Goal: Information Seeking & Learning: Understand process/instructions

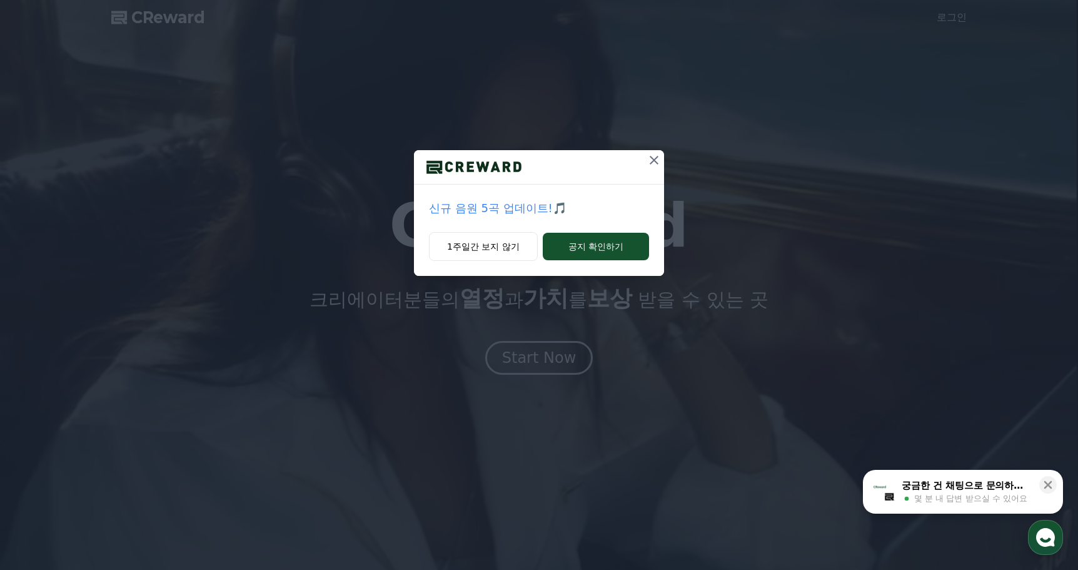
click at [653, 159] on icon at bounding box center [654, 160] width 9 height 9
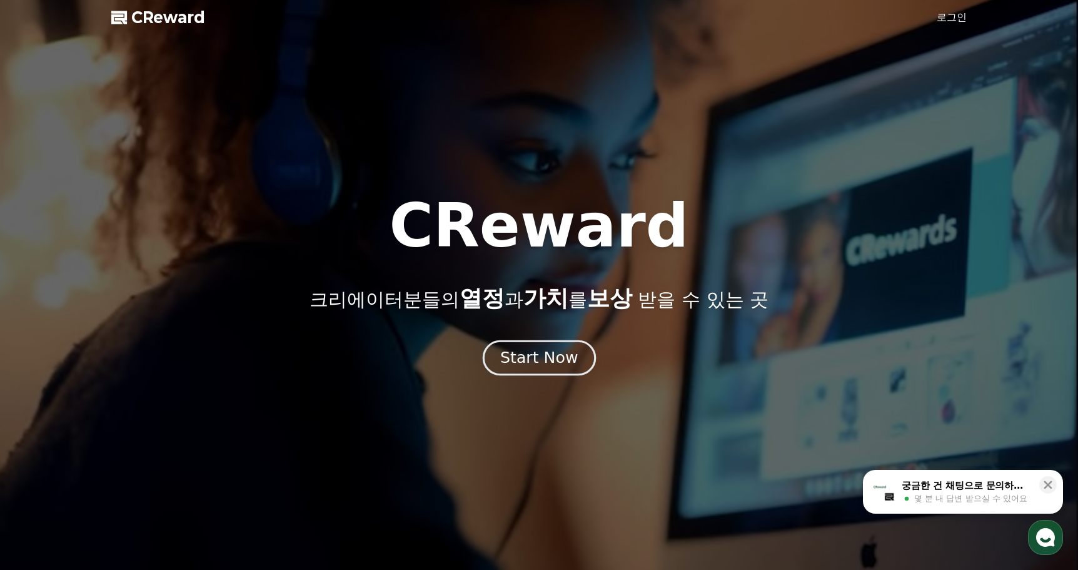
click at [510, 357] on div "Start Now" at bounding box center [539, 357] width 78 height 21
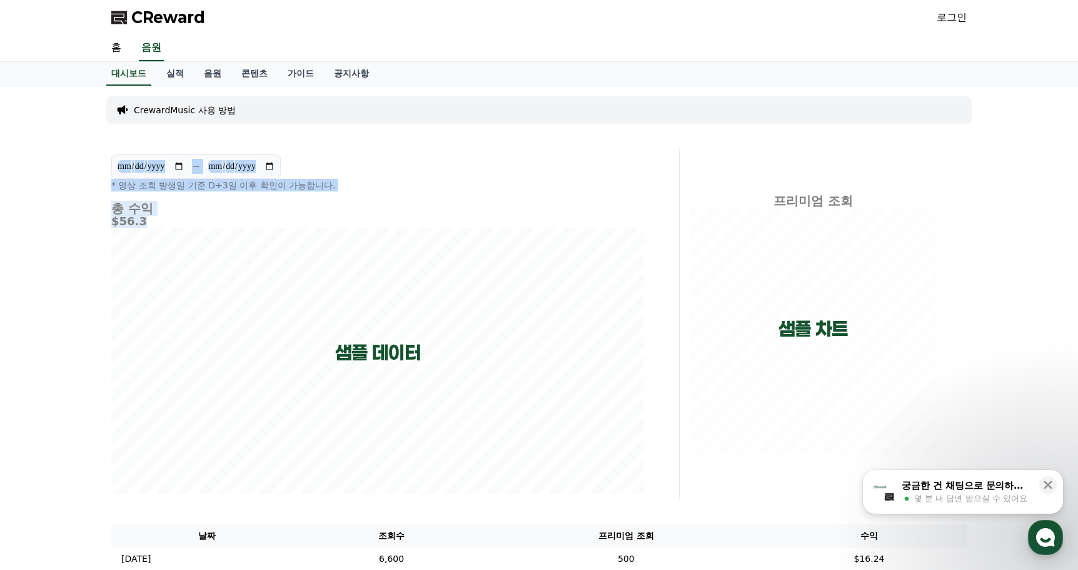
drag, startPoint x: 318, startPoint y: 219, endPoint x: 267, endPoint y: 106, distance: 123.4
click at [267, 106] on div "**********" at bounding box center [538, 391] width 875 height 610
drag, startPoint x: 267, startPoint y: 106, endPoint x: 211, endPoint y: 106, distance: 56.3
click at [267, 106] on div "CrewardMusic 사용 방법" at bounding box center [538, 110] width 865 height 28
click at [168, 75] on link "실적" at bounding box center [175, 74] width 38 height 24
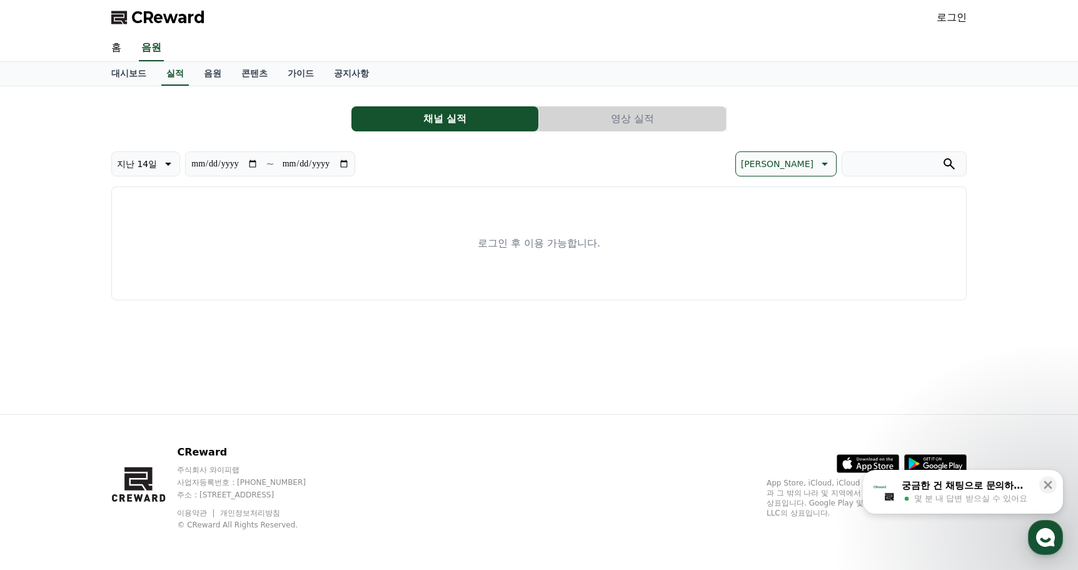
click at [563, 111] on button "영상 실적" at bounding box center [632, 118] width 187 height 25
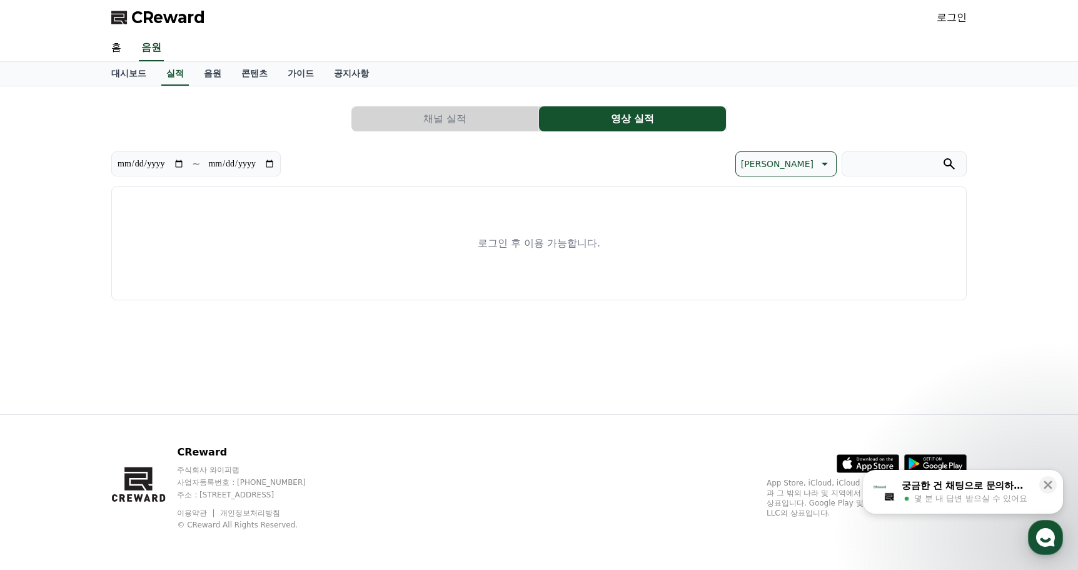
click at [423, 125] on button "채널 실적" at bounding box center [444, 118] width 187 height 25
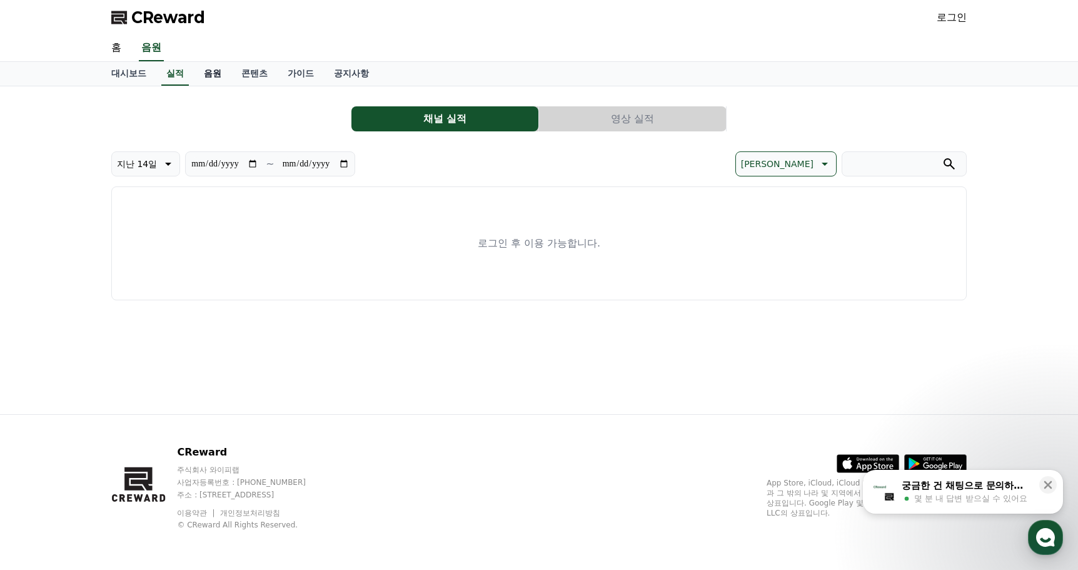
click at [199, 69] on link "음원" at bounding box center [213, 74] width 38 height 24
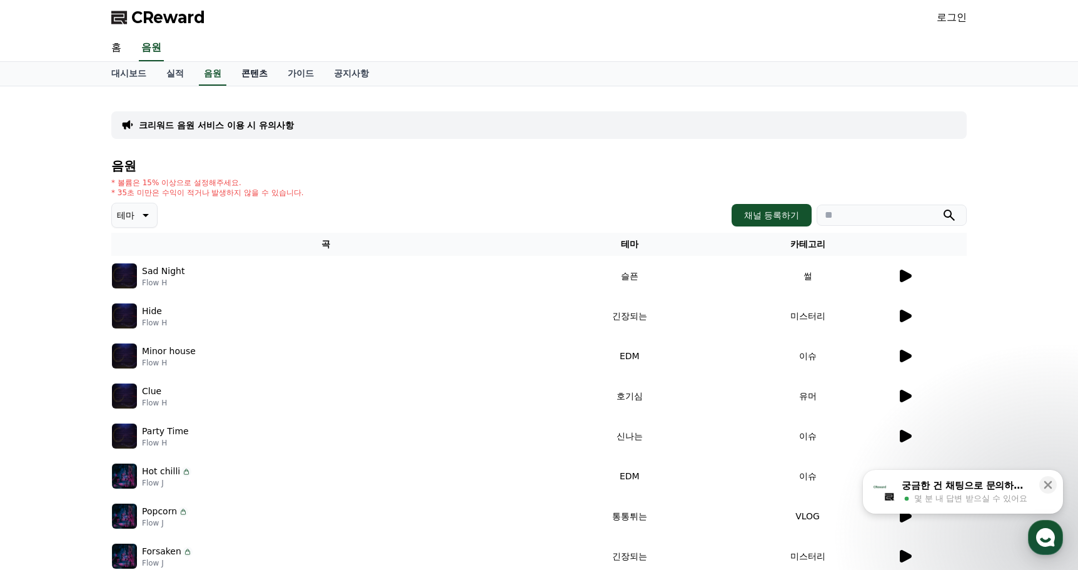
click at [245, 68] on link "콘텐츠" at bounding box center [254, 74] width 46 height 24
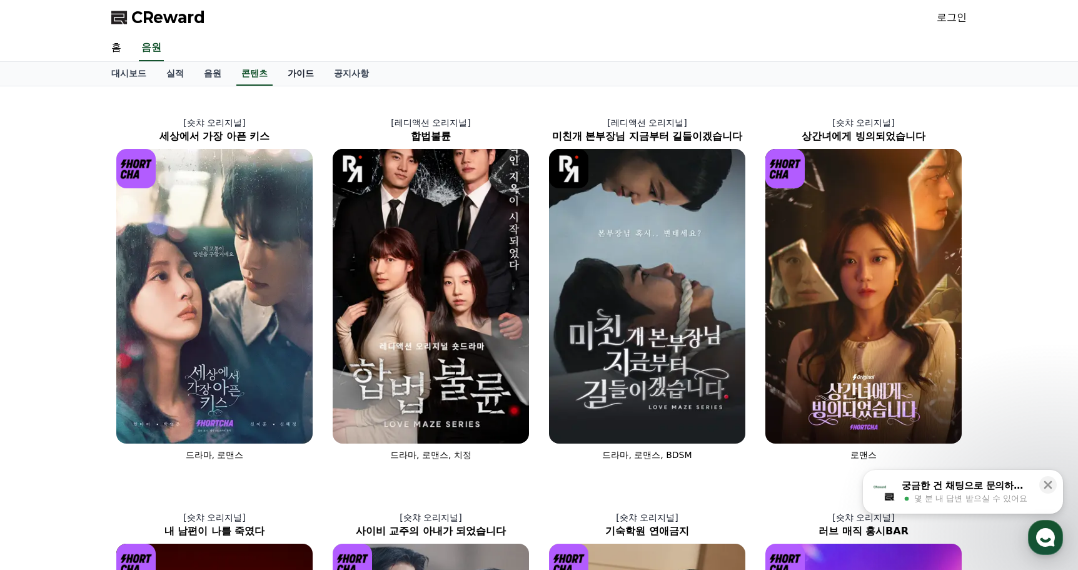
click at [291, 66] on link "가이드" at bounding box center [301, 74] width 46 height 24
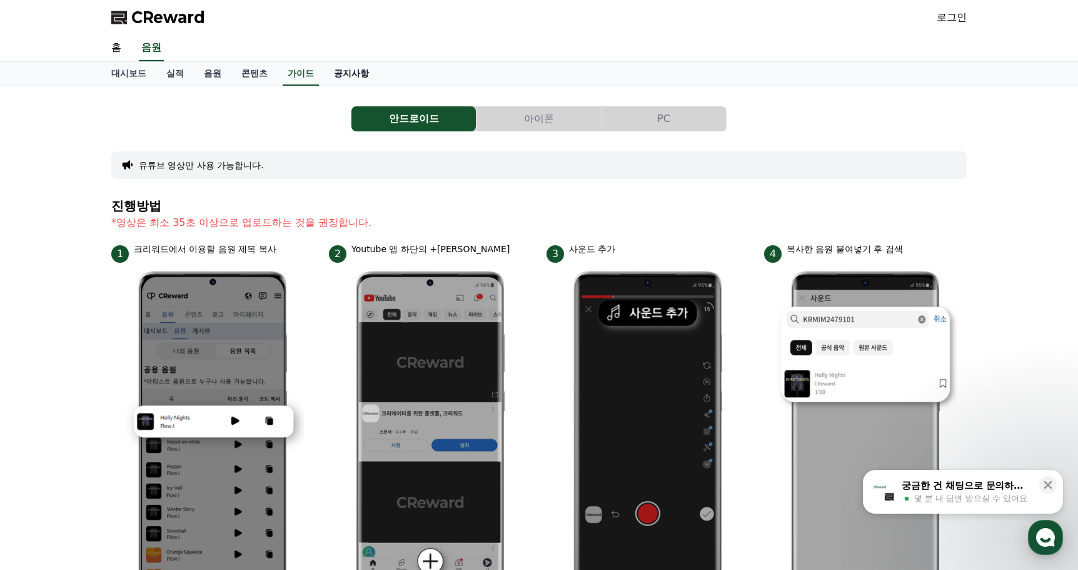
click at [364, 78] on link "공지사항" at bounding box center [351, 74] width 55 height 24
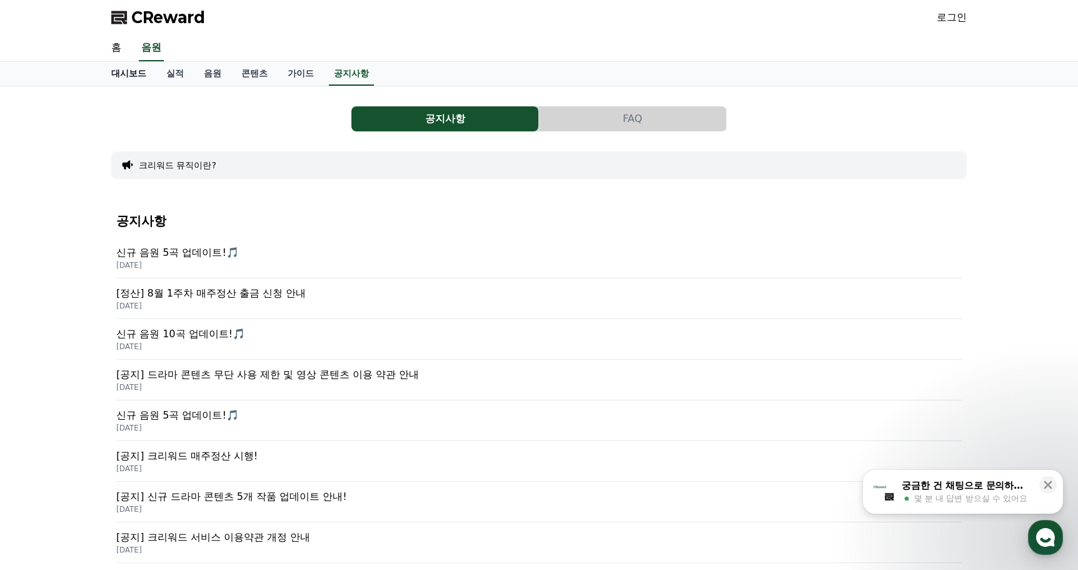
click at [119, 75] on link "대시보드" at bounding box center [128, 74] width 55 height 24
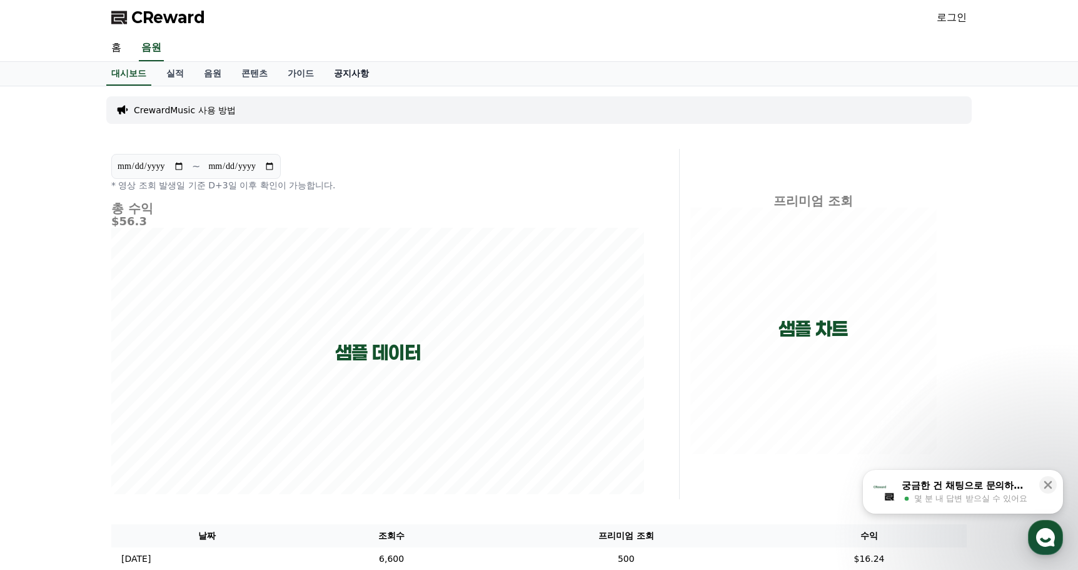
click at [354, 74] on link "공지사항" at bounding box center [351, 74] width 55 height 24
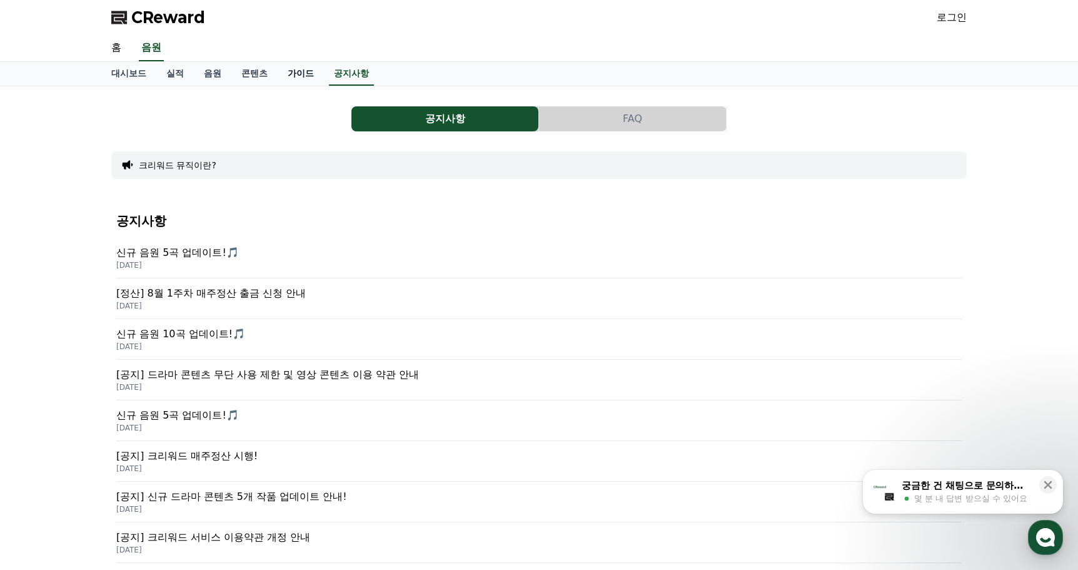
click at [291, 72] on link "가이드" at bounding box center [301, 74] width 46 height 24
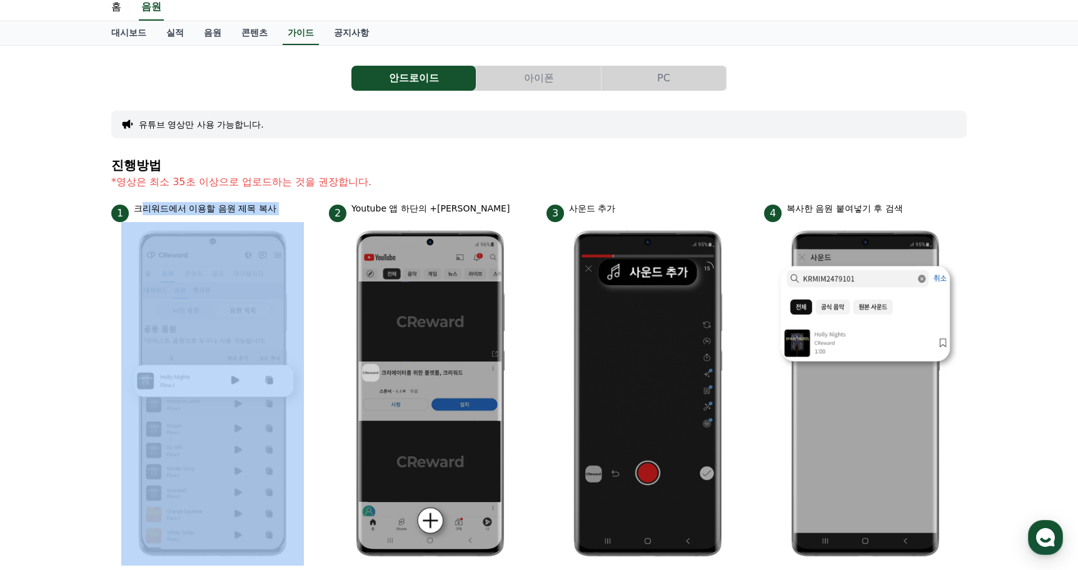
scroll to position [63, 0]
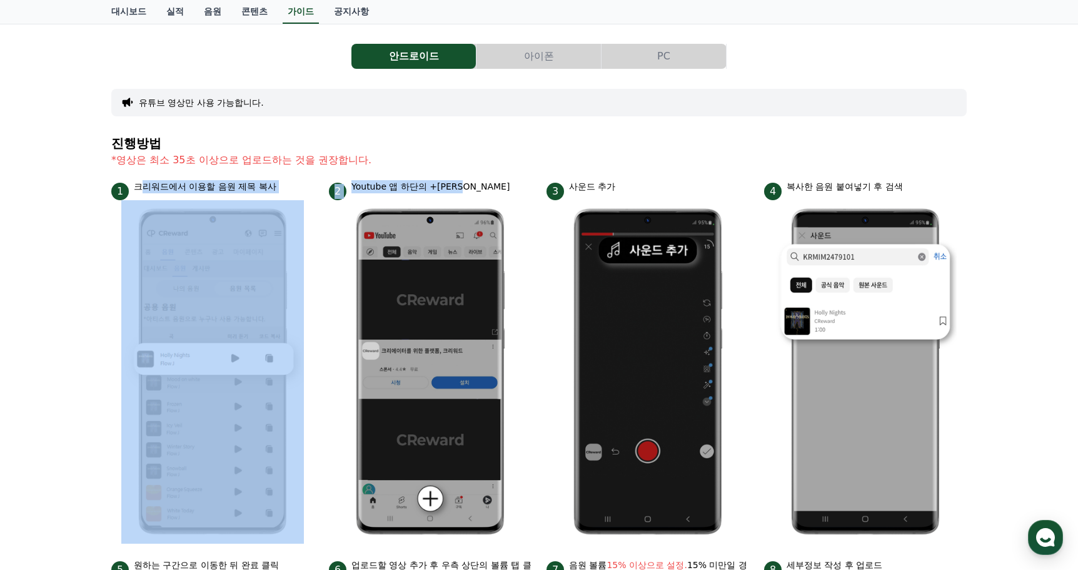
drag, startPoint x: 140, startPoint y: 247, endPoint x: 531, endPoint y: 190, distance: 394.9
click at [531, 190] on ul "1 크리워드에서 이용할 음원 제목 복사 2 Youtube 앱 하단의 +버튼 클릭 3 사운드 추가 4 복사한 음원 붙여넣기 후 검색 5 원하는 …" at bounding box center [538, 554] width 855 height 748
click at [519, 189] on div "2 Youtube 앱 하단의 +버튼 클릭" at bounding box center [430, 190] width 203 height 20
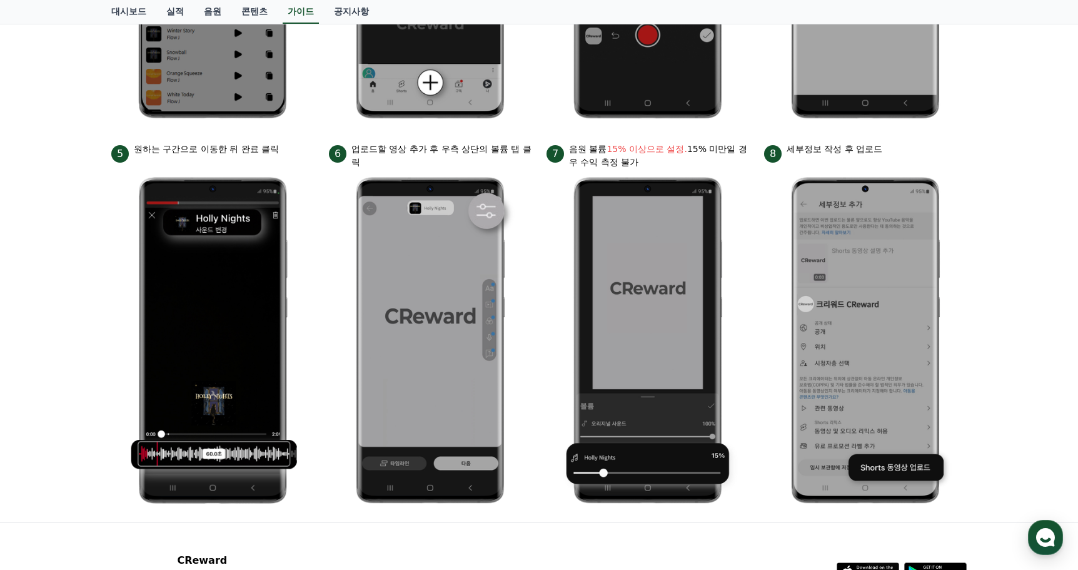
scroll to position [500, 0]
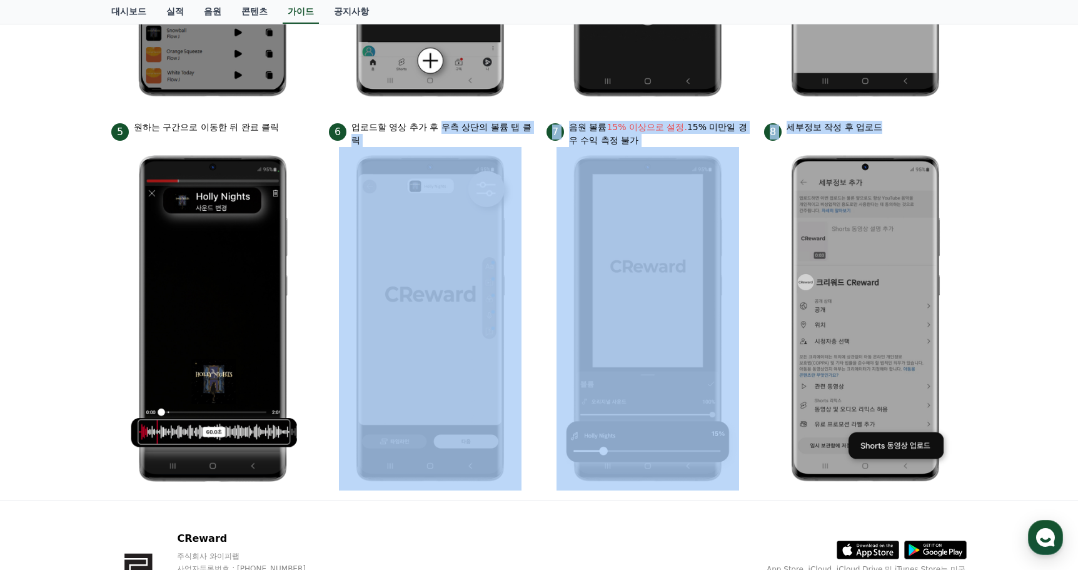
drag, startPoint x: 442, startPoint y: 130, endPoint x: 767, endPoint y: 154, distance: 325.4
click at [767, 154] on ul "1 크리워드에서 이용할 음원 제목 복사 2 Youtube 앱 하단의 +버튼 클릭 3 사운드 추가 4 복사한 음원 붙여넣기 후 검색 5 원하는 …" at bounding box center [538, 116] width 855 height 748
click at [767, 154] on li "8 세부정보 작성 후 업로드" at bounding box center [865, 306] width 203 height 370
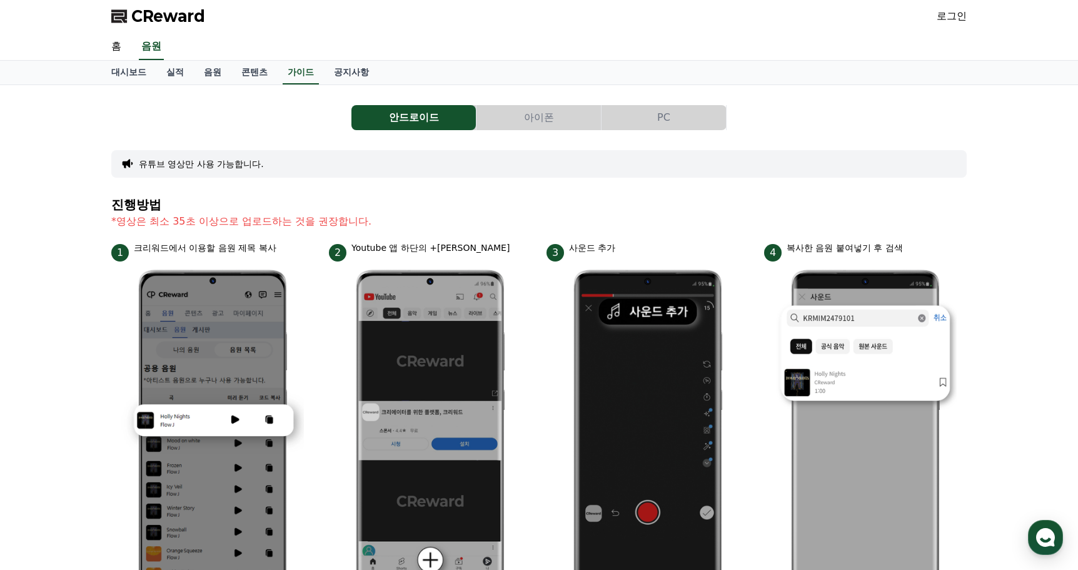
scroll to position [0, 0]
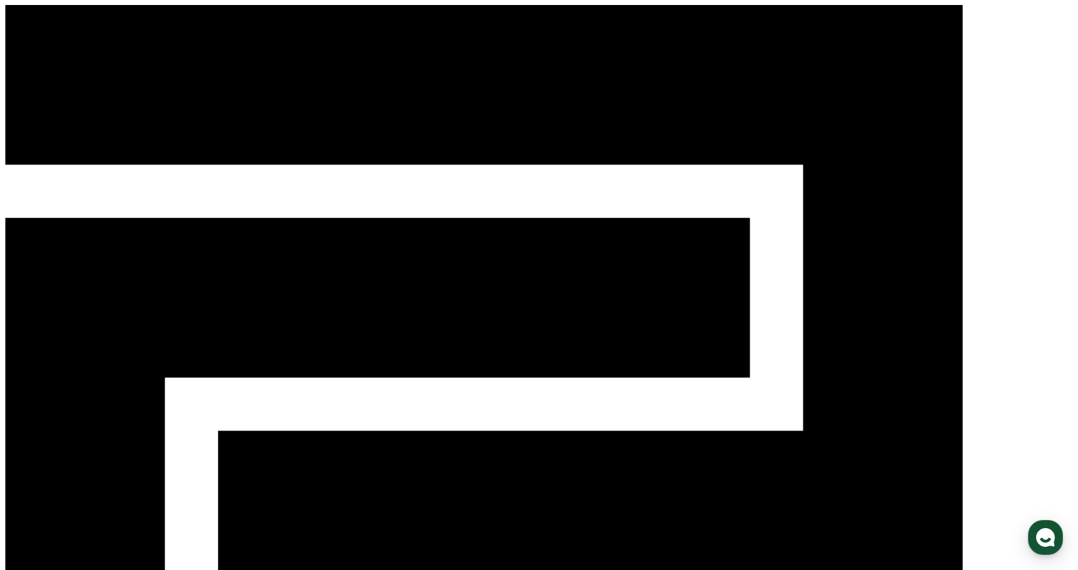
drag, startPoint x: 255, startPoint y: 82, endPoint x: 218, endPoint y: 212, distance: 135.2
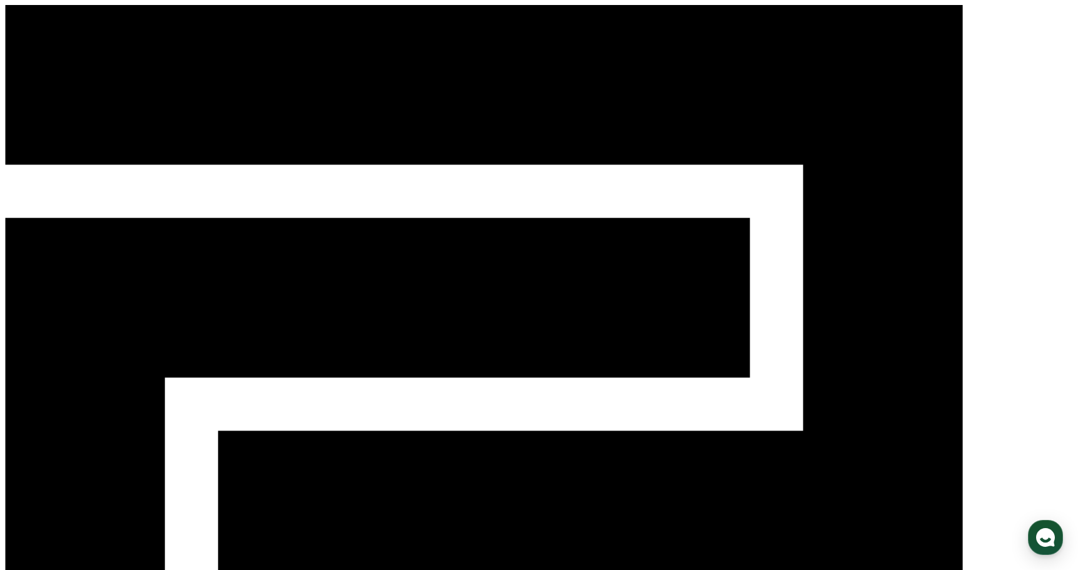
drag, startPoint x: 458, startPoint y: 163, endPoint x: 375, endPoint y: 152, distance: 83.3
